Goal: Information Seeking & Learning: Find specific page/section

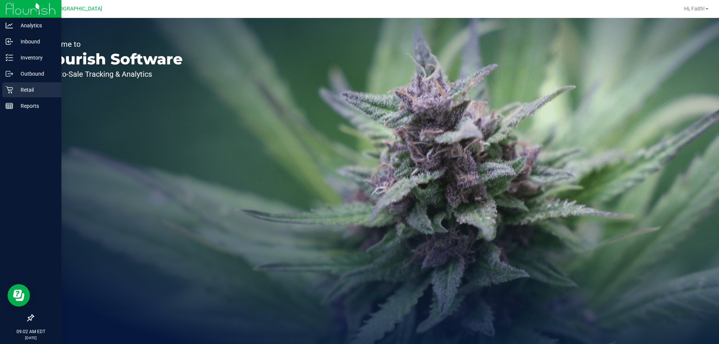
click at [12, 96] on div "Retail" at bounding box center [31, 89] width 59 height 15
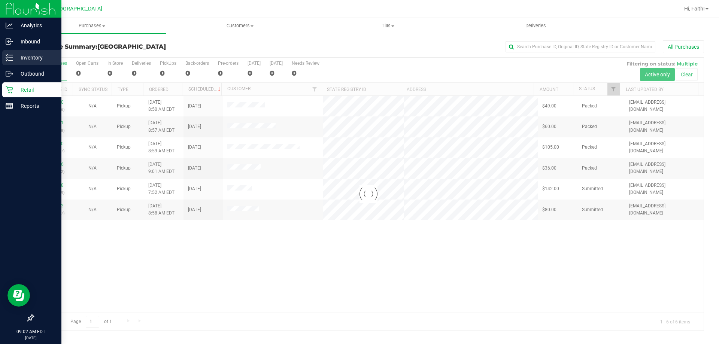
click at [34, 56] on p "Inventory" at bounding box center [35, 57] width 45 height 9
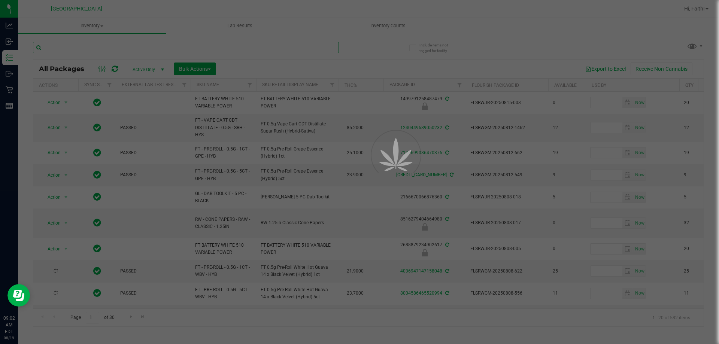
click at [209, 49] on input "text" at bounding box center [186, 47] width 306 height 11
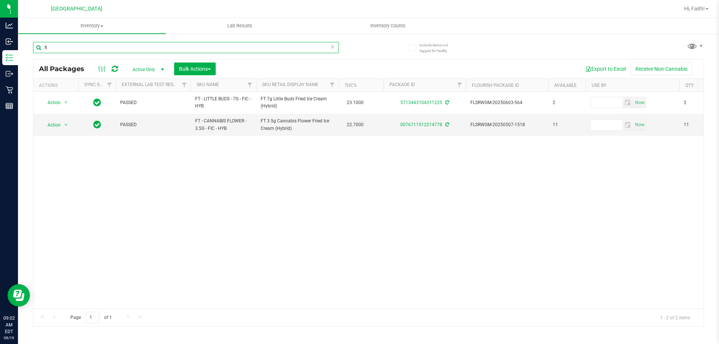
type input "f"
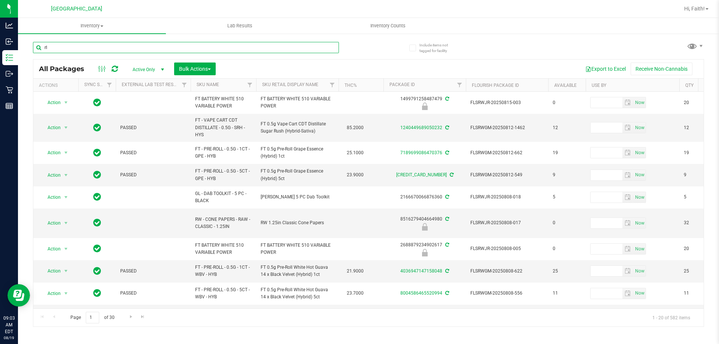
type input "rlf"
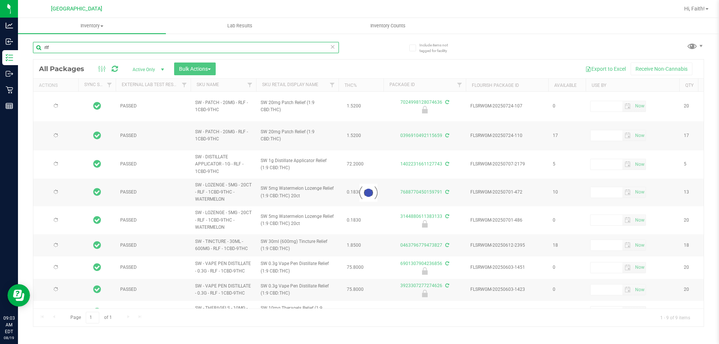
type input "[DATE]"
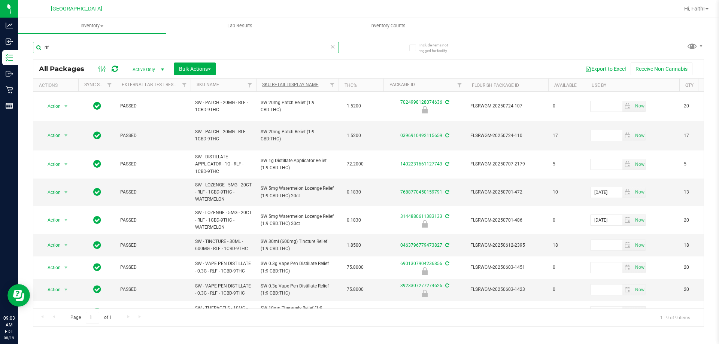
type input "rlf"
click at [286, 82] on link "Sku Retail Display Name" at bounding box center [290, 84] width 56 height 5
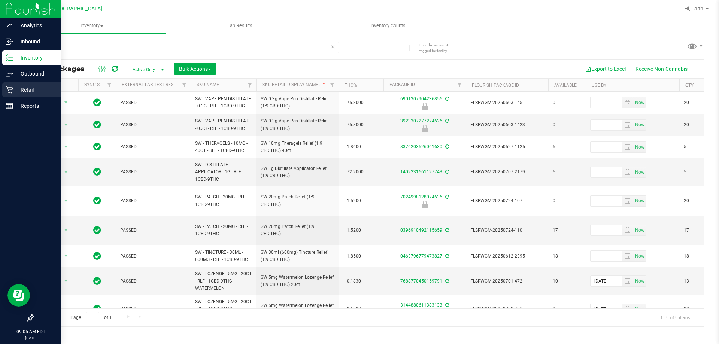
click at [15, 86] on p "Retail" at bounding box center [35, 89] width 45 height 9
